Goal: Transaction & Acquisition: Purchase product/service

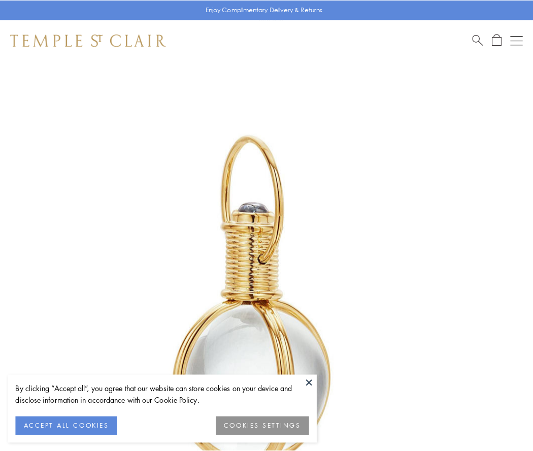
scroll to position [265, 0]
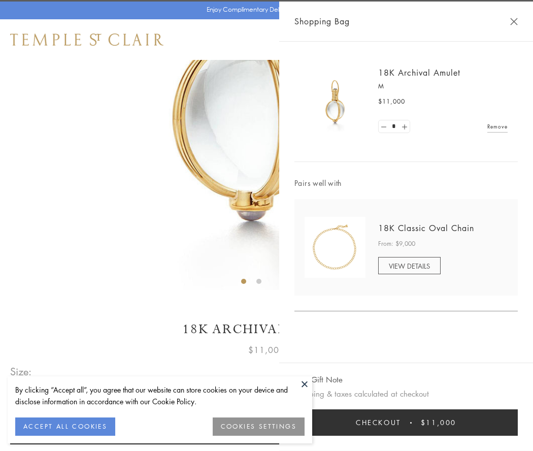
click at [406, 422] on button "Checkout $11,000" at bounding box center [405, 422] width 223 height 26
